Goal: Find specific page/section: Find specific page/section

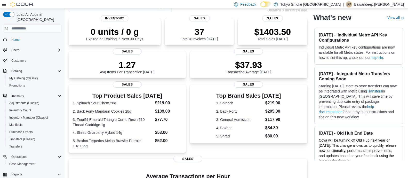
scroll to position [10, 0]
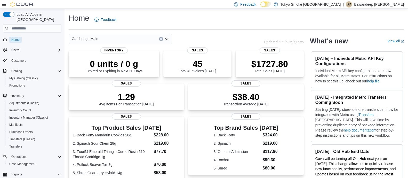
click at [21, 37] on link "Home" at bounding box center [15, 40] width 12 height 6
click at [219, 25] on div "Home Feedback" at bounding box center [236, 19] width 335 height 13
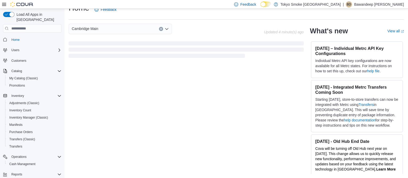
scroll to position [32, 0]
